Goal: Task Accomplishment & Management: Manage account settings

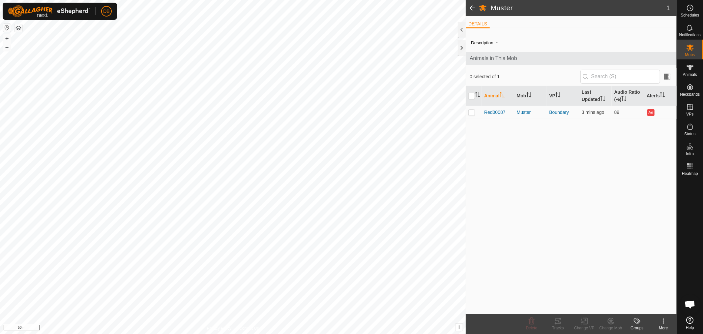
scroll to position [127, 0]
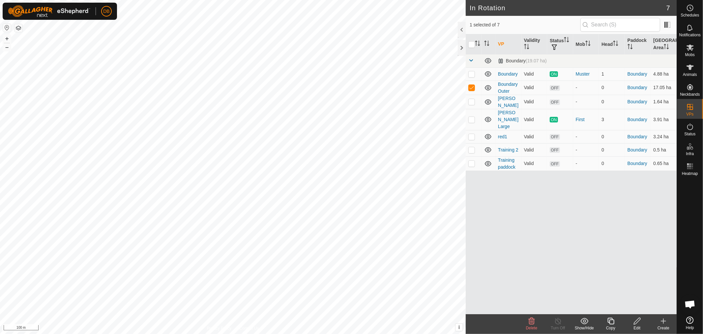
checkbox input "false"
checkbox input "true"
checkbox input "false"
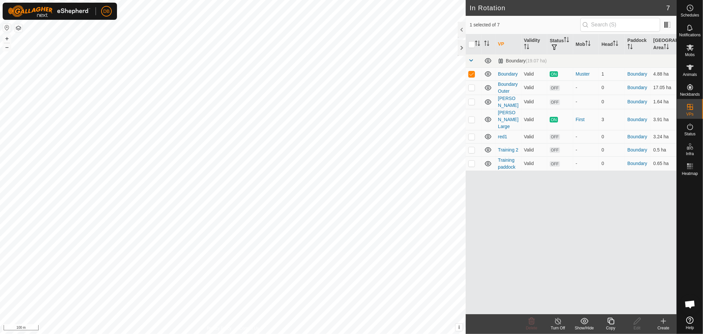
checkbox input "true"
checkbox input "false"
checkbox input "true"
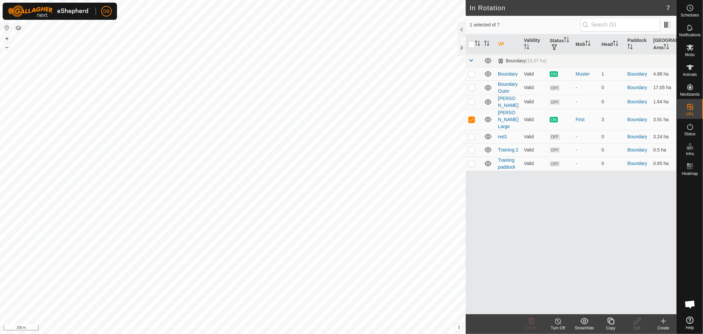
checkbox input "true"
checkbox input "false"
checkbox input "true"
click at [661, 320] on icon at bounding box center [664, 321] width 8 height 8
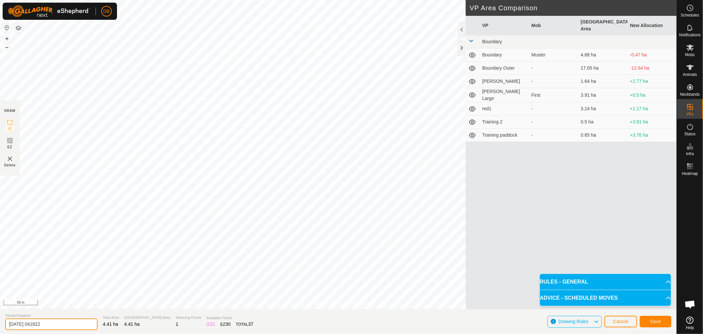
drag, startPoint x: 22, startPoint y: 320, endPoint x: 0, endPoint y: 320, distance: 22.1
click at [0, 320] on section "Virtual Paddock 2025-09-21 041822 Total Area 4.41 ha Grazing Area 4.41 ha Water…" at bounding box center [338, 321] width 677 height 25
type input "red2"
click at [660, 319] on span "Save" at bounding box center [655, 320] width 11 height 5
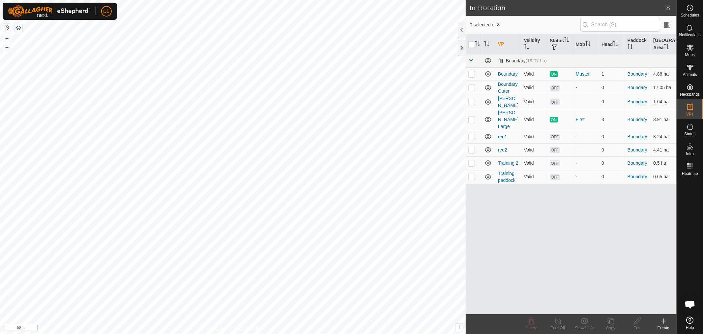
click at [664, 321] on icon at bounding box center [664, 321] width 8 height 8
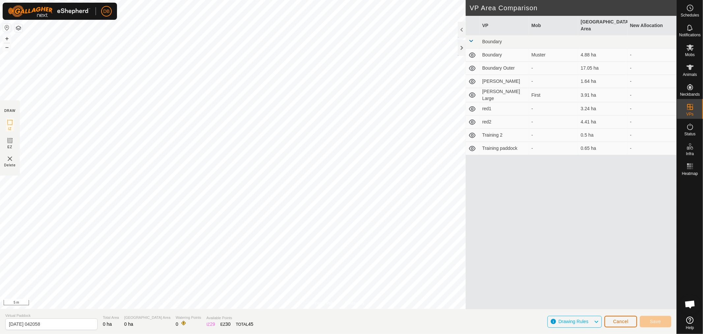
click at [627, 321] on span "Cancel" at bounding box center [620, 320] width 15 height 5
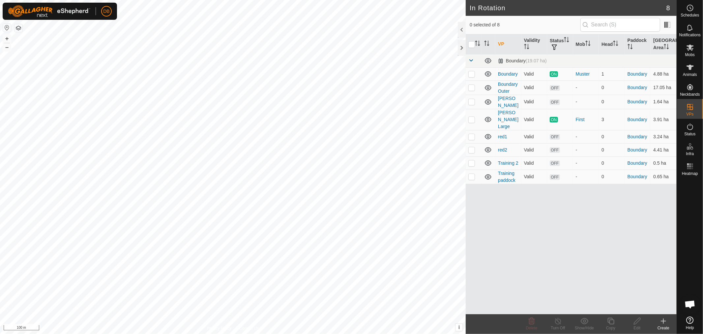
checkbox input "true"
click at [637, 319] on icon at bounding box center [637, 321] width 8 height 8
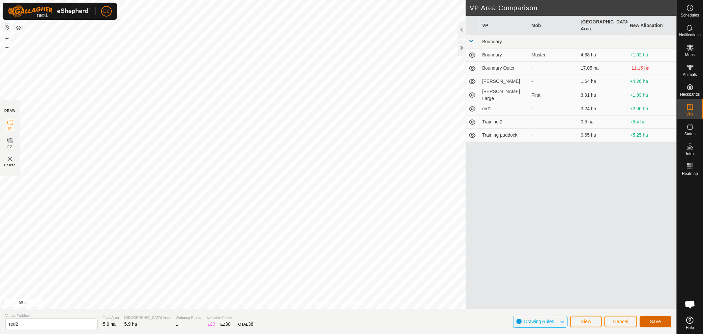
click at [660, 323] on span "Save" at bounding box center [655, 320] width 11 height 5
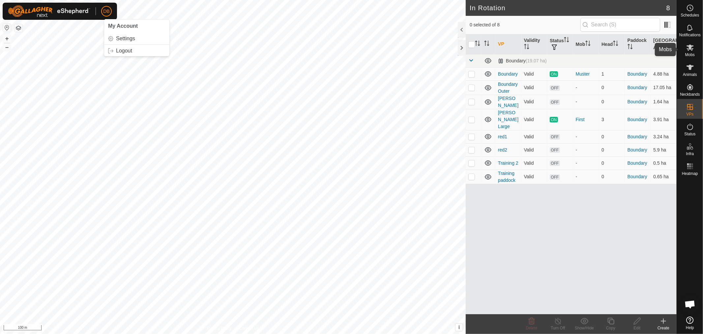
click at [690, 50] on icon at bounding box center [690, 48] width 8 height 8
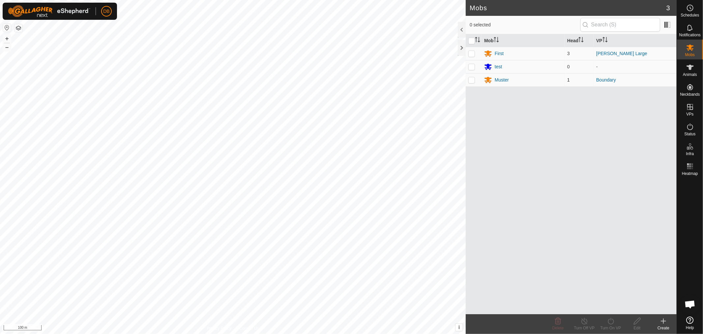
click at [471, 80] on p-checkbox at bounding box center [471, 79] width 7 height 5
checkbox input "true"
click at [499, 78] on div "Muster" at bounding box center [502, 79] width 14 height 7
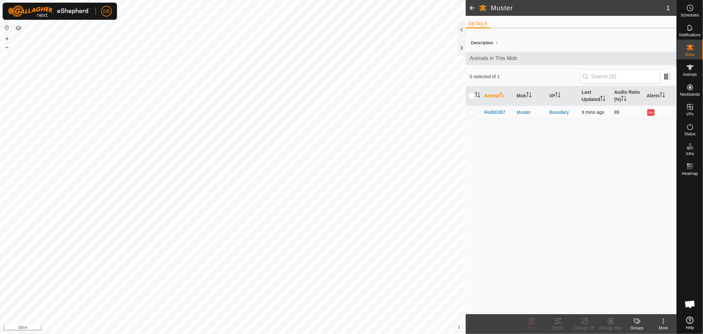
click at [470, 112] on p-checkbox at bounding box center [471, 111] width 7 height 5
checkbox input "true"
click at [558, 319] on icon at bounding box center [558, 321] width 8 height 8
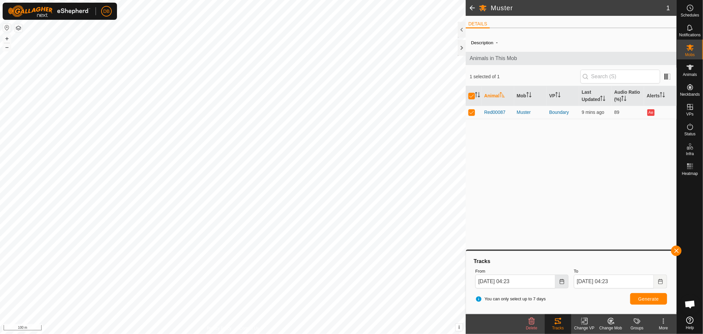
click at [559, 282] on icon "Choose Date" at bounding box center [561, 281] width 5 height 5
click at [485, 219] on span "21" at bounding box center [485, 218] width 11 height 11
click at [562, 281] on icon "Choose Date" at bounding box center [561, 281] width 5 height 5
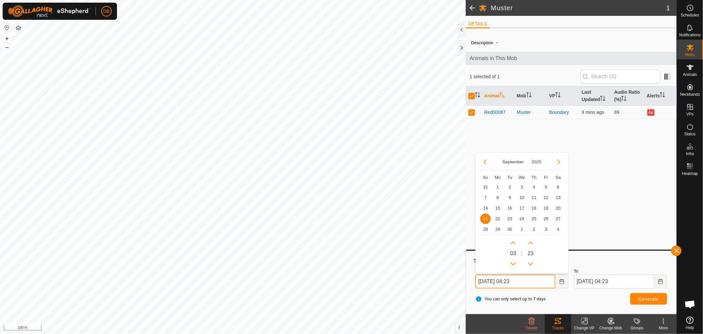
click at [514, 263] on button "Previous Hour" at bounding box center [513, 263] width 11 height 11
type input "21 Sep, 2025 02:23"
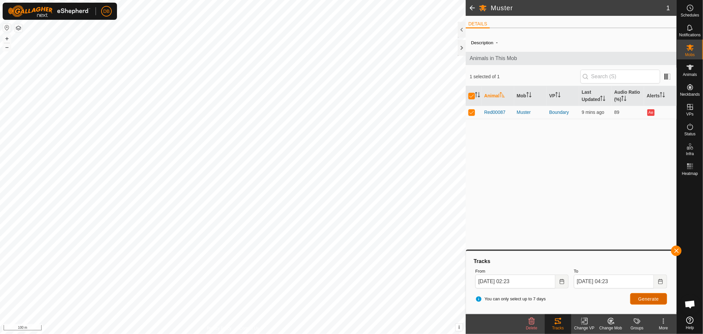
click at [649, 296] on span "Generate" at bounding box center [648, 298] width 20 height 5
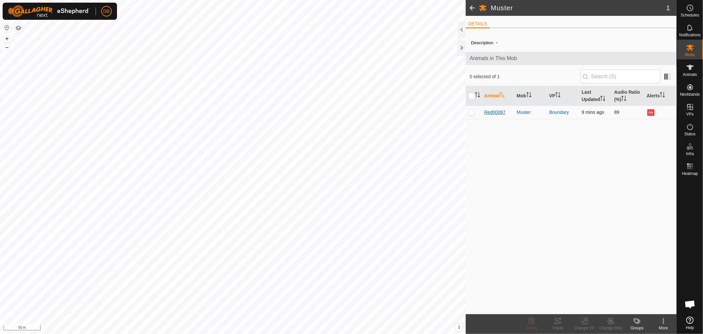
scroll to position [127, 0]
click at [472, 112] on p-checkbox at bounding box center [471, 111] width 7 height 5
checkbox input "true"
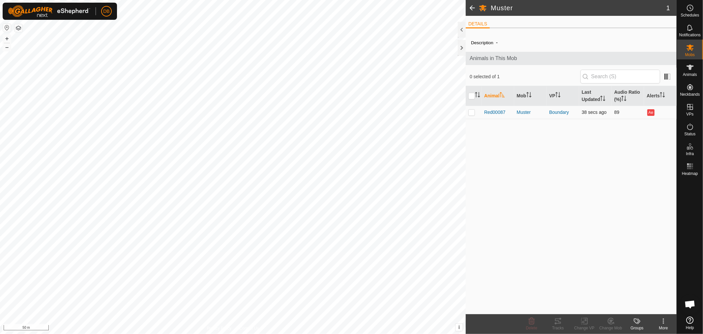
click at [472, 114] on p-checkbox at bounding box center [471, 111] width 7 height 5
checkbox input "true"
click at [556, 319] on icon at bounding box center [558, 321] width 8 height 8
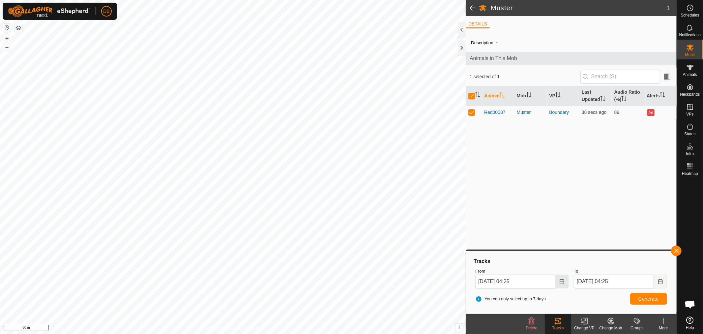
click at [564, 283] on icon "Choose Date" at bounding box center [561, 281] width 5 height 5
click at [486, 219] on span "21" at bounding box center [485, 218] width 11 height 11
click at [562, 279] on icon "Choose Date" at bounding box center [561, 281] width 5 height 5
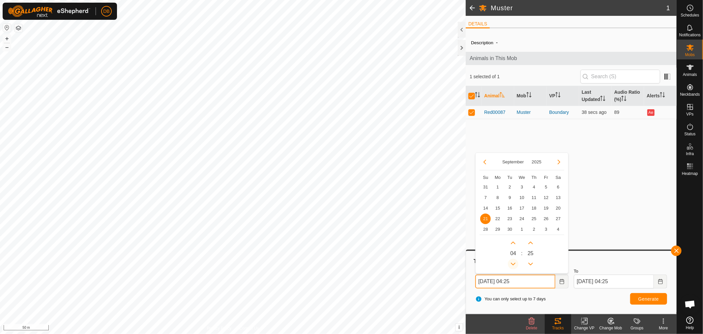
click at [515, 262] on button "Previous Hour" at bounding box center [513, 263] width 11 height 11
type input "21 Sep, 2025 03:25"
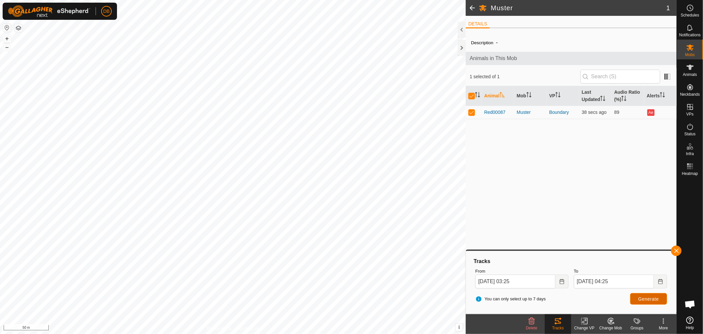
click at [639, 297] on span "Generate" at bounding box center [648, 298] width 20 height 5
click at [691, 49] on icon at bounding box center [690, 48] width 8 height 8
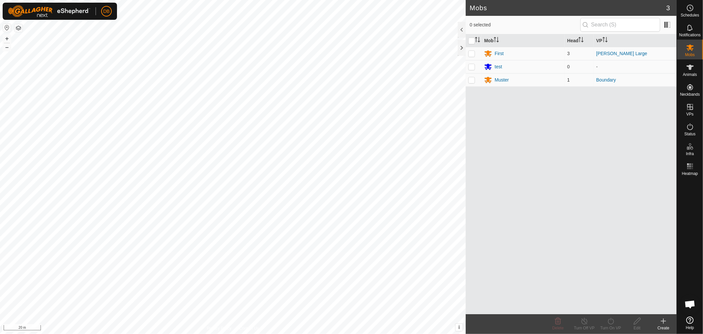
click at [469, 81] on p-checkbox at bounding box center [471, 79] width 7 height 5
checkbox input "true"
click at [503, 80] on div "Muster" at bounding box center [502, 79] width 14 height 7
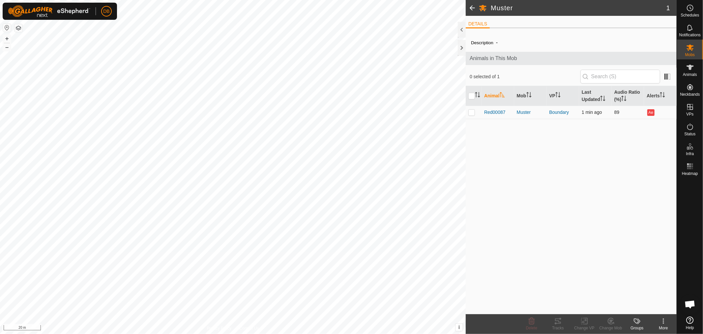
click at [474, 112] on p-checkbox at bounding box center [471, 111] width 7 height 5
checkbox input "true"
click at [581, 323] on icon at bounding box center [584, 321] width 8 height 8
click at [597, 290] on link "Choose VP..." at bounding box center [604, 292] width 65 height 13
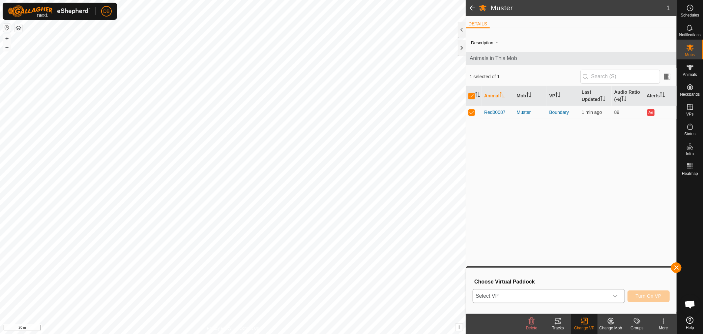
click at [617, 292] on div "dropdown trigger" at bounding box center [615, 295] width 13 height 13
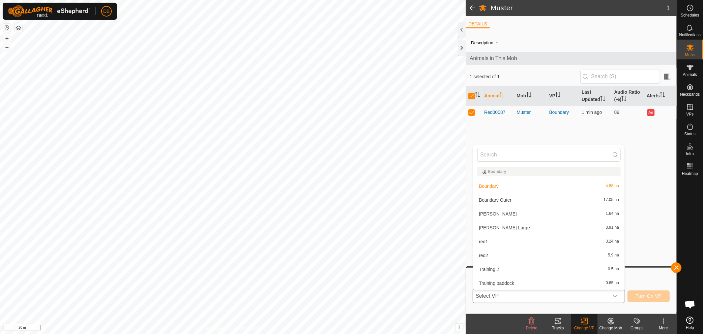
click at [485, 256] on li "red2 5.9 ha" at bounding box center [548, 255] width 151 height 13
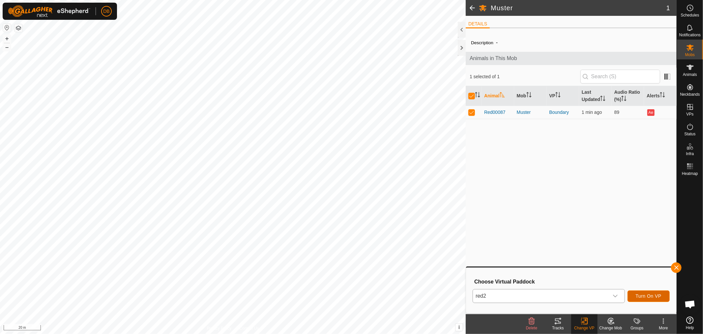
click at [650, 294] on span "Turn On VP" at bounding box center [649, 295] width 26 height 5
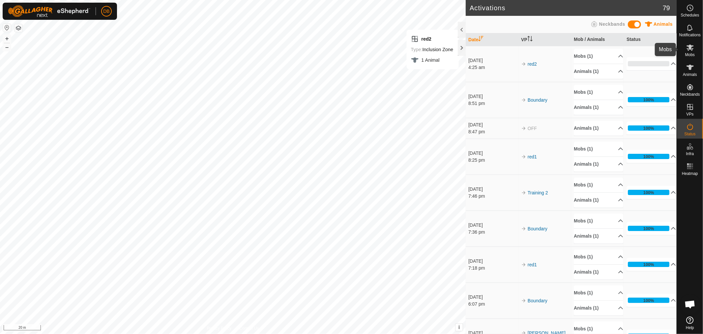
click at [689, 52] on es-mob-svg-icon at bounding box center [690, 47] width 12 height 11
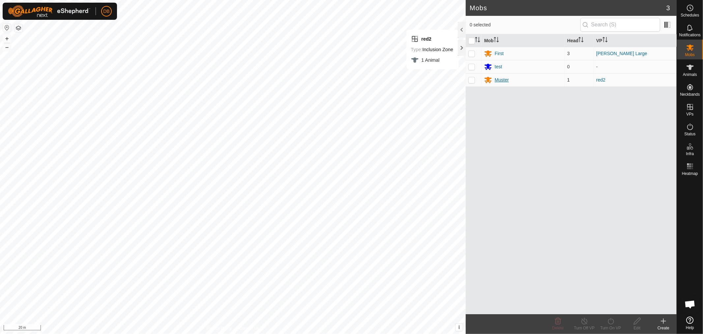
click at [498, 79] on div "Muster" at bounding box center [502, 79] width 14 height 7
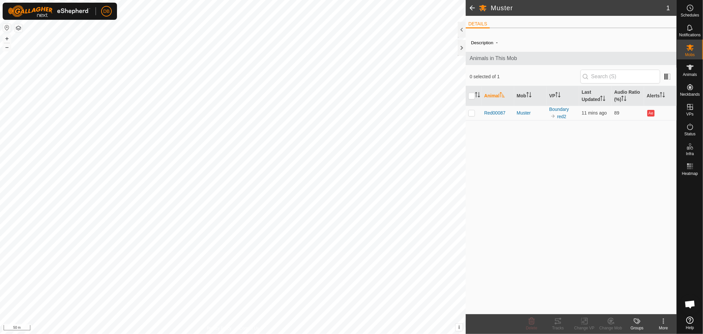
scroll to position [127, 0]
click at [473, 113] on p-checkbox at bounding box center [471, 112] width 7 height 5
checkbox input "true"
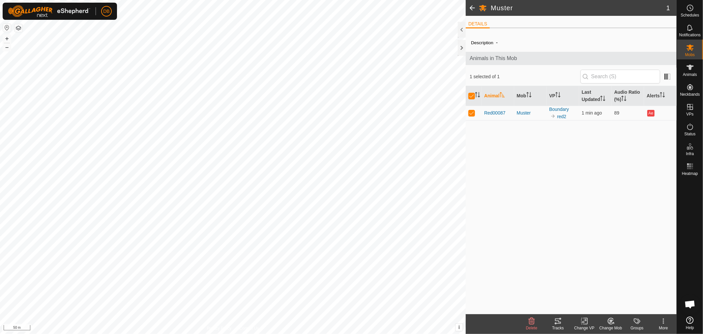
click at [556, 322] on icon at bounding box center [558, 321] width 8 height 8
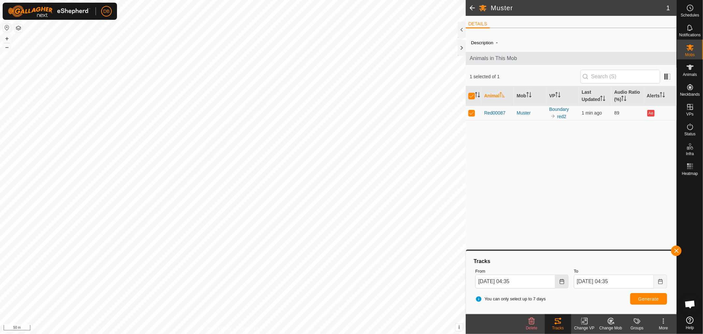
click at [559, 279] on icon "Choose Date" at bounding box center [561, 281] width 5 height 5
click at [485, 216] on span "21" at bounding box center [485, 218] width 11 height 11
click at [564, 280] on icon "Choose Date" at bounding box center [561, 281] width 5 height 5
drag, startPoint x: 513, startPoint y: 261, endPoint x: 523, endPoint y: 265, distance: 11.0
click at [514, 261] on button "Previous Hour" at bounding box center [513, 263] width 11 height 11
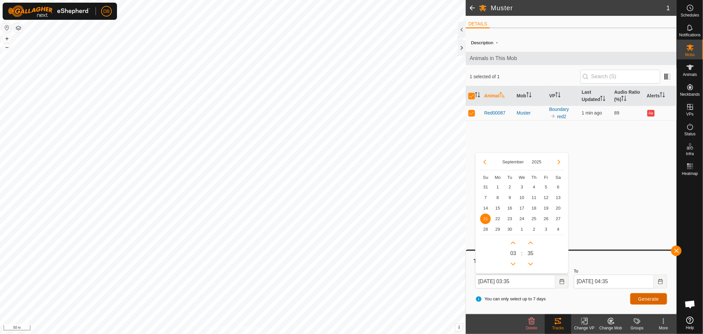
click at [654, 298] on span "Generate" at bounding box center [648, 298] width 20 height 5
click at [563, 282] on icon "Choose Date" at bounding box center [561, 281] width 5 height 5
drag, startPoint x: 513, startPoint y: 264, endPoint x: 564, endPoint y: 281, distance: 53.4
click at [514, 264] on button "Previous Hour" at bounding box center [513, 263] width 11 height 11
type input "[DATE] 02:35"
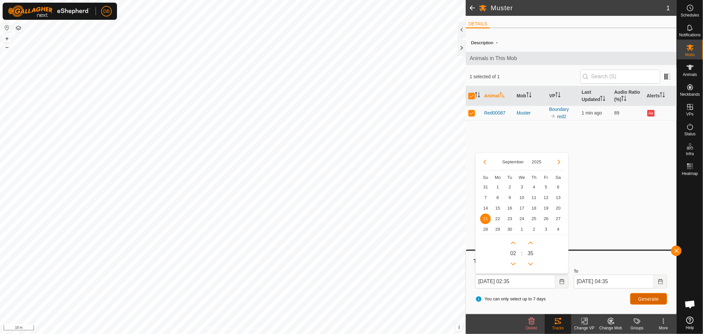
click at [651, 296] on span "Generate" at bounding box center [648, 298] width 20 height 5
